Goal: Task Accomplishment & Management: Manage account settings

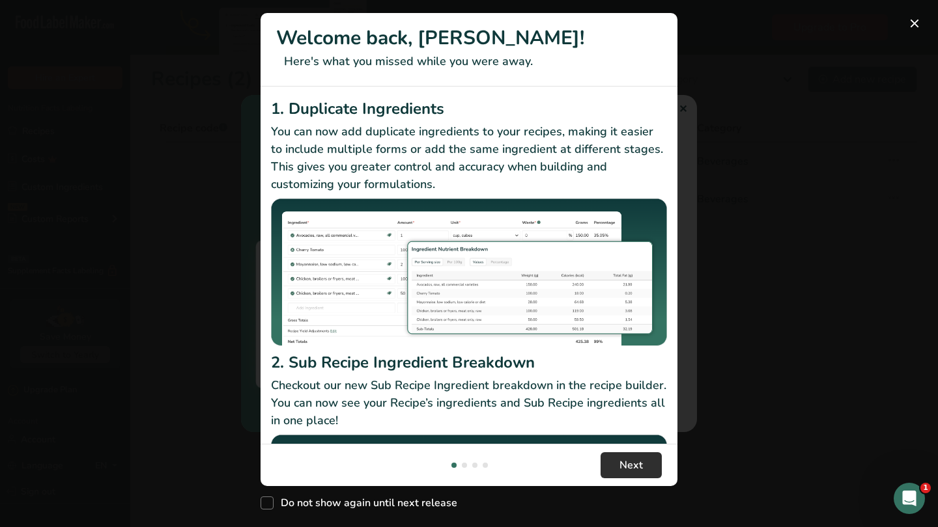
click at [625, 466] on span "Next" at bounding box center [630, 466] width 23 height 16
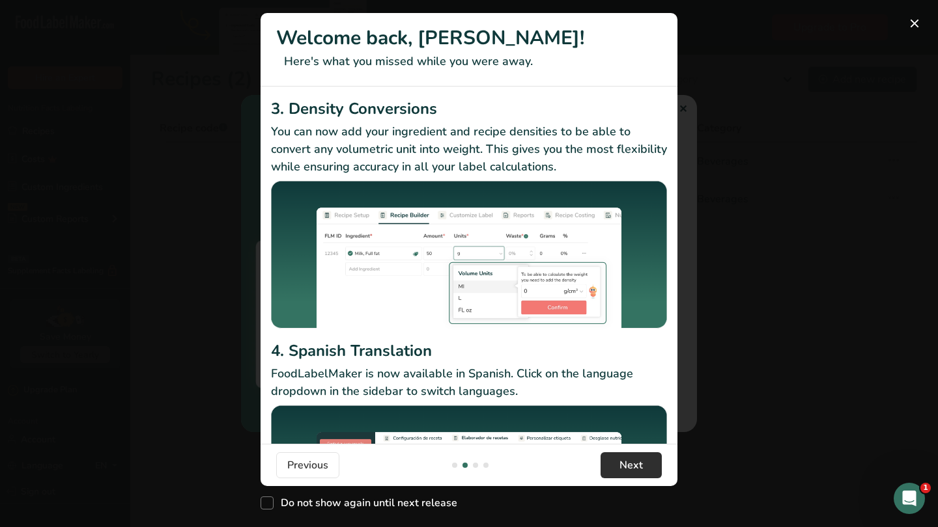
click at [625, 466] on span "Next" at bounding box center [630, 466] width 23 height 16
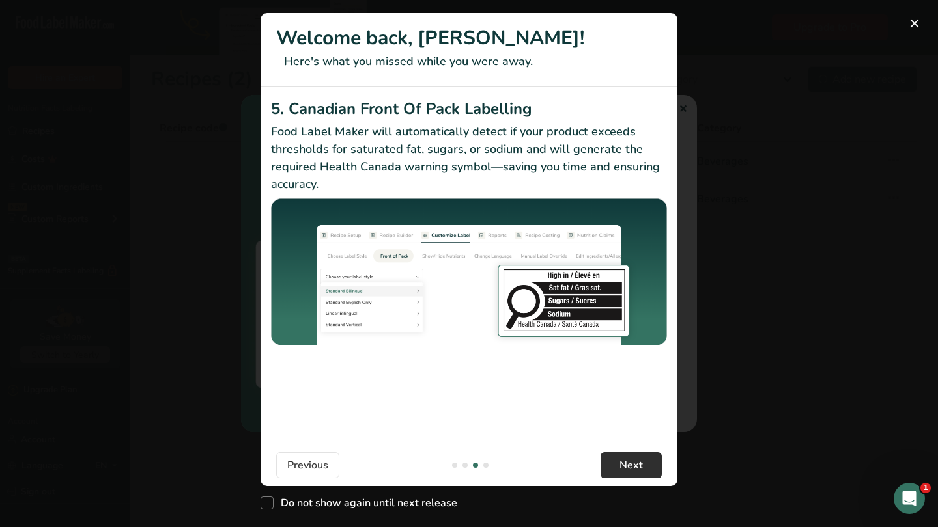
click at [625, 466] on span "Next" at bounding box center [630, 466] width 23 height 16
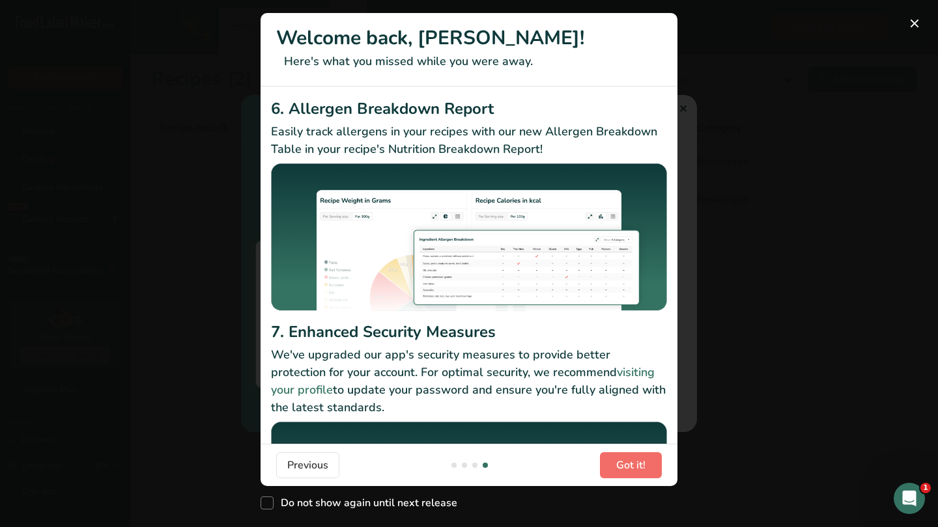
click at [625, 466] on span "Got it!" at bounding box center [630, 466] width 29 height 16
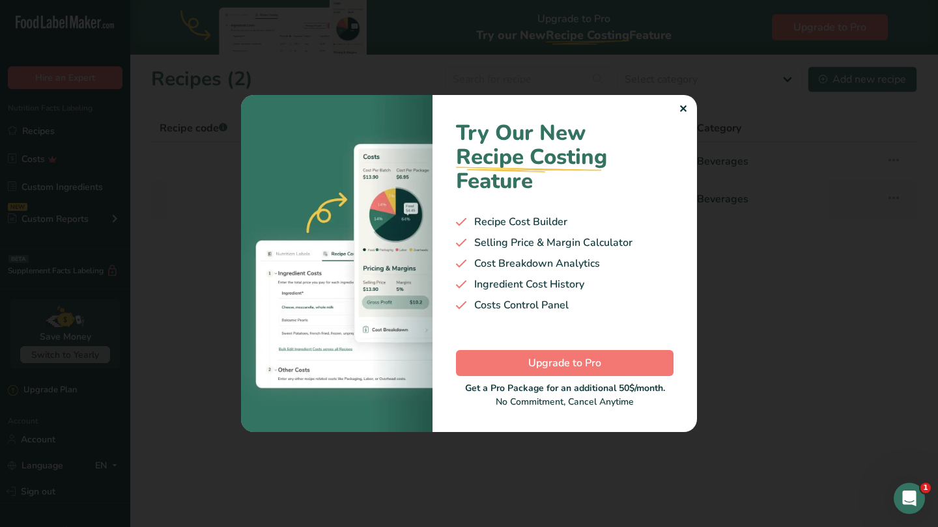
click at [682, 107] on div "✕" at bounding box center [682, 110] width 8 height 16
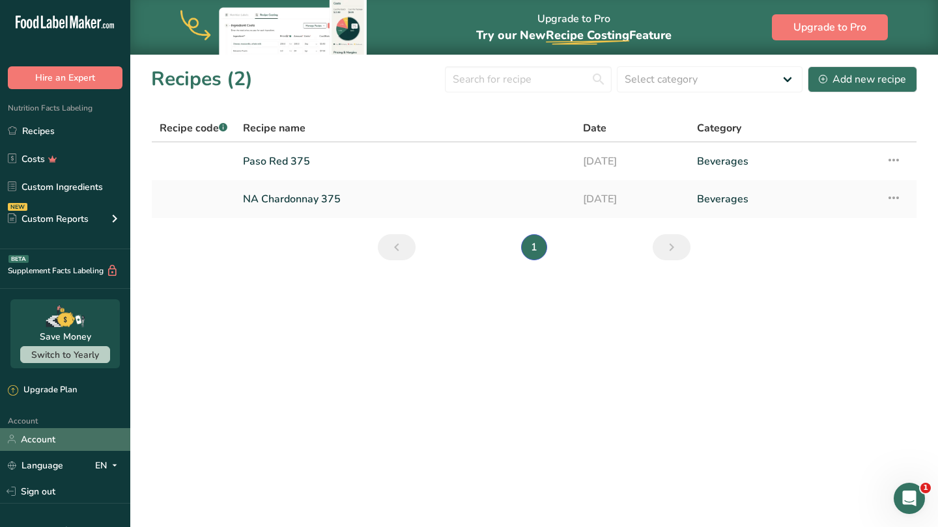
click at [42, 437] on link "Account" at bounding box center [65, 439] width 130 height 23
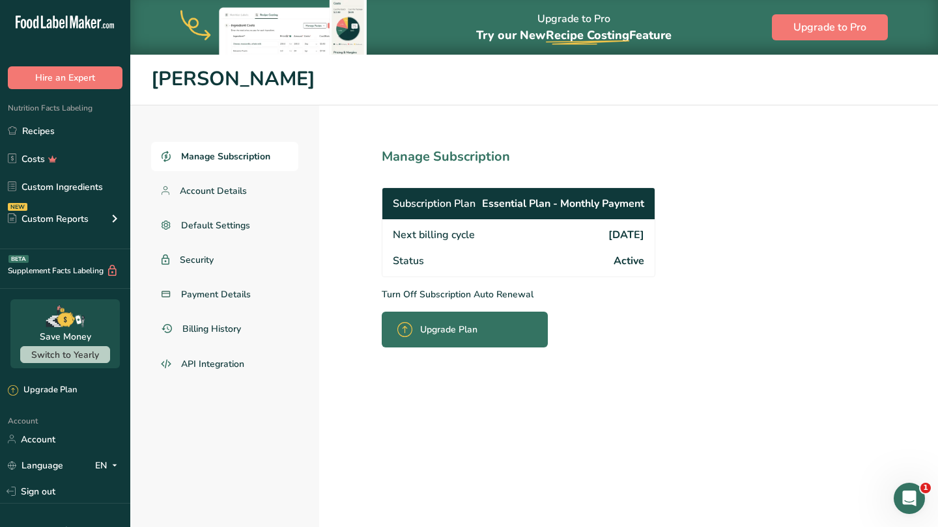
click at [470, 295] on p "Turn Off Subscription Auto Renewal" at bounding box center [547, 295] width 331 height 14
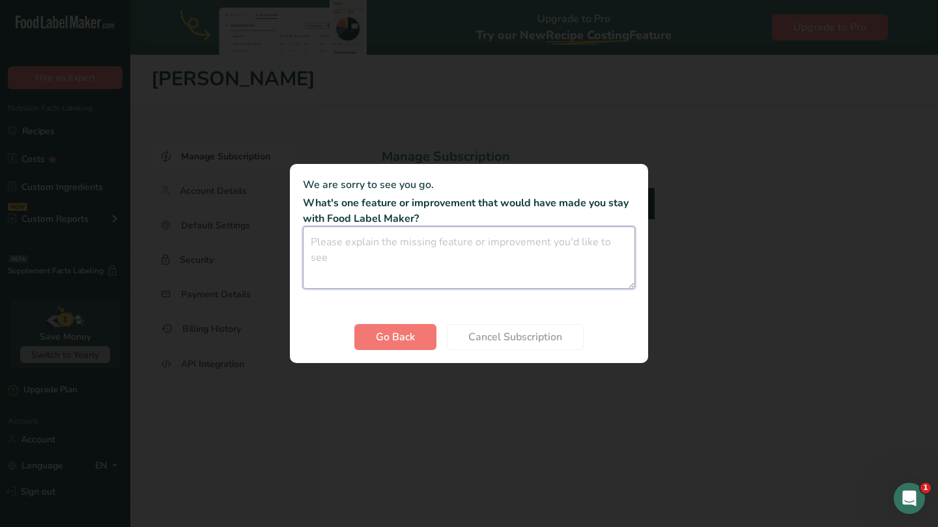
click at [451, 247] on textarea "Cancel subscription modal" at bounding box center [469, 258] width 332 height 63
type textarea "I just don't have enough of a need to continue on a subscription basis"
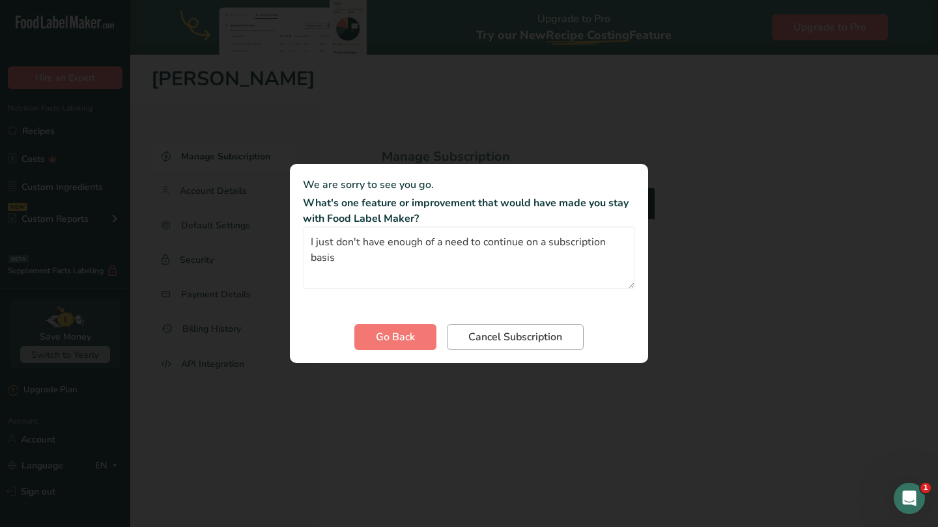
click at [526, 337] on span "Cancel Subscription" at bounding box center [515, 337] width 94 height 16
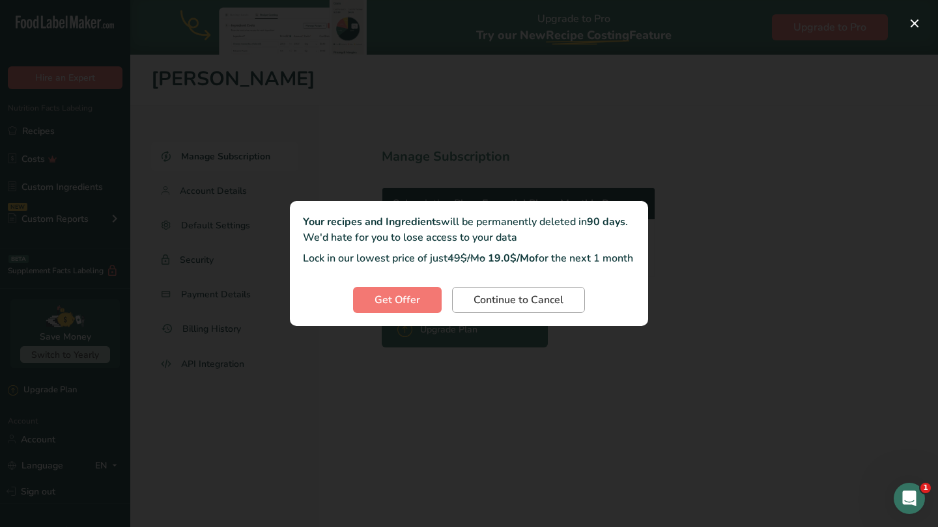
click at [516, 305] on span "Continue to Cancel" at bounding box center [518, 300] width 90 height 16
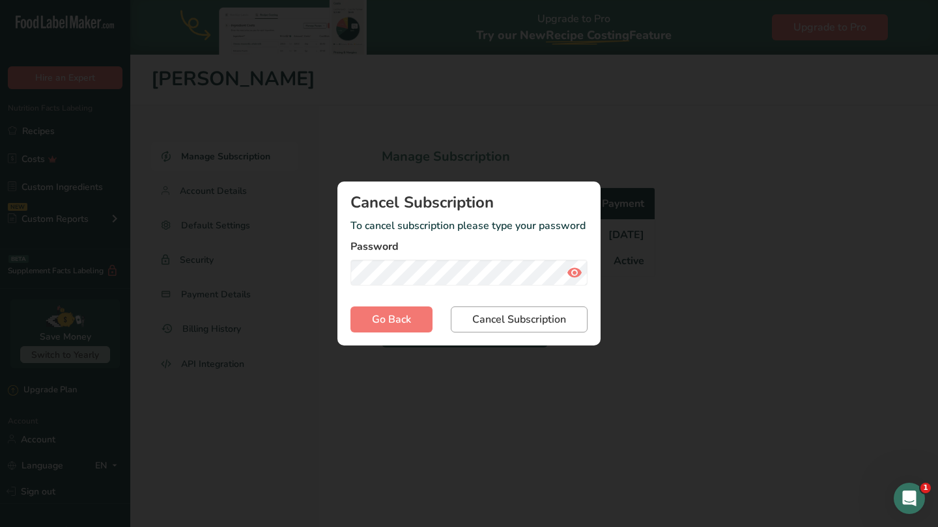
click at [511, 321] on span "Cancel Subscription" at bounding box center [519, 320] width 94 height 16
